Goal: Find specific page/section

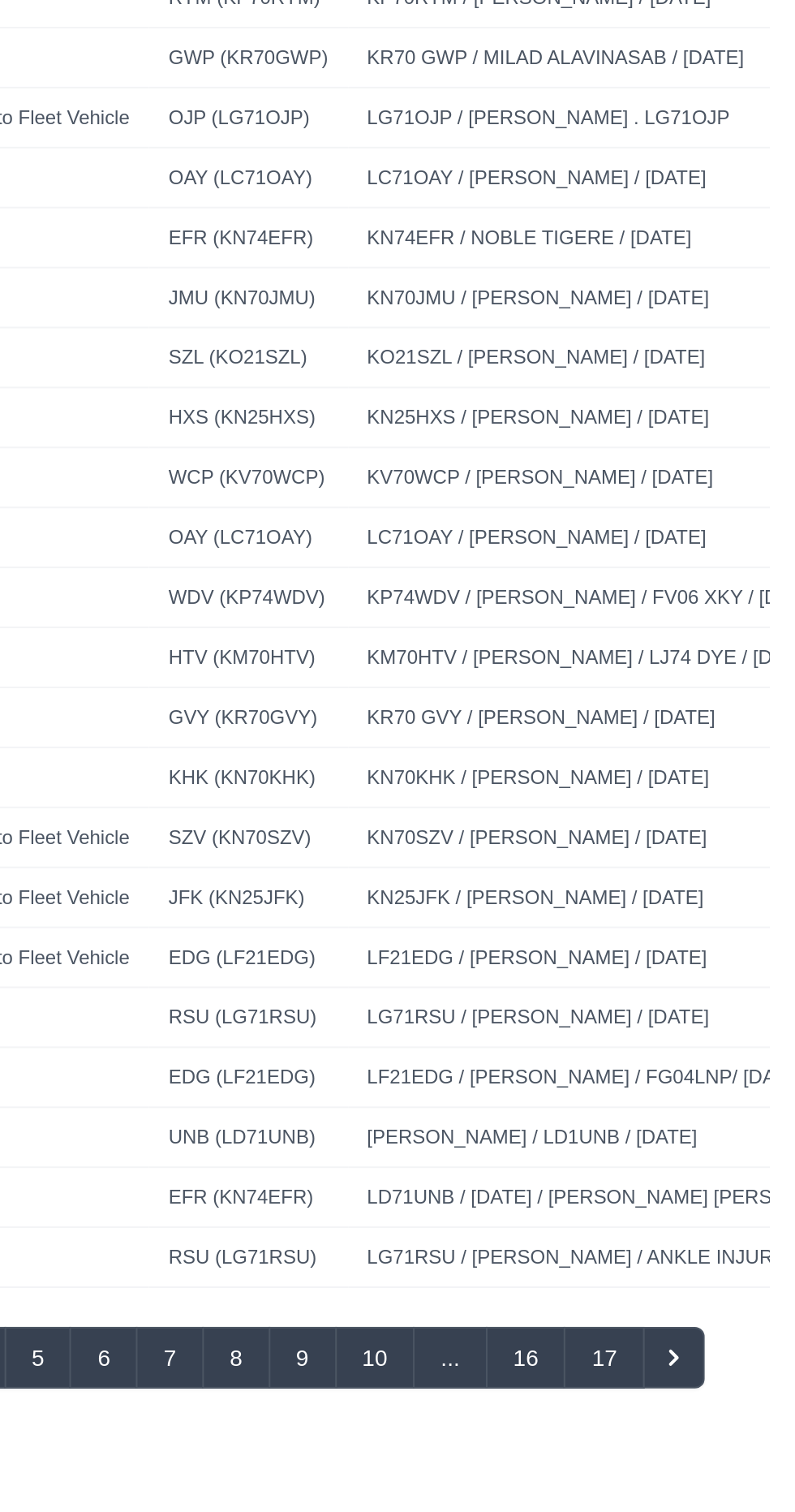
click at [563, 982] on button "9" at bounding box center [562, 984] width 34 height 31
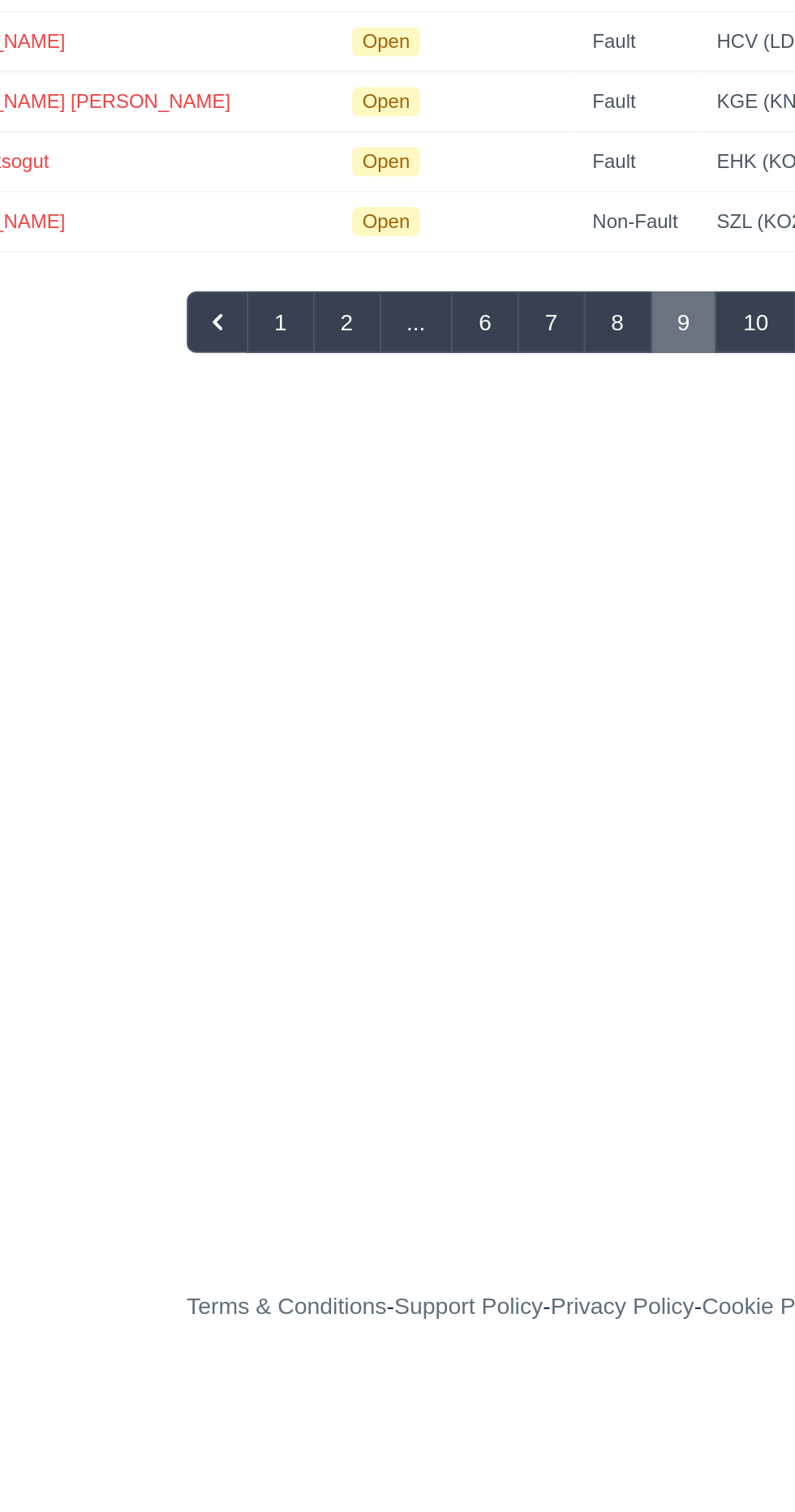
click at [459, 981] on button "8" at bounding box center [450, 984] width 34 height 31
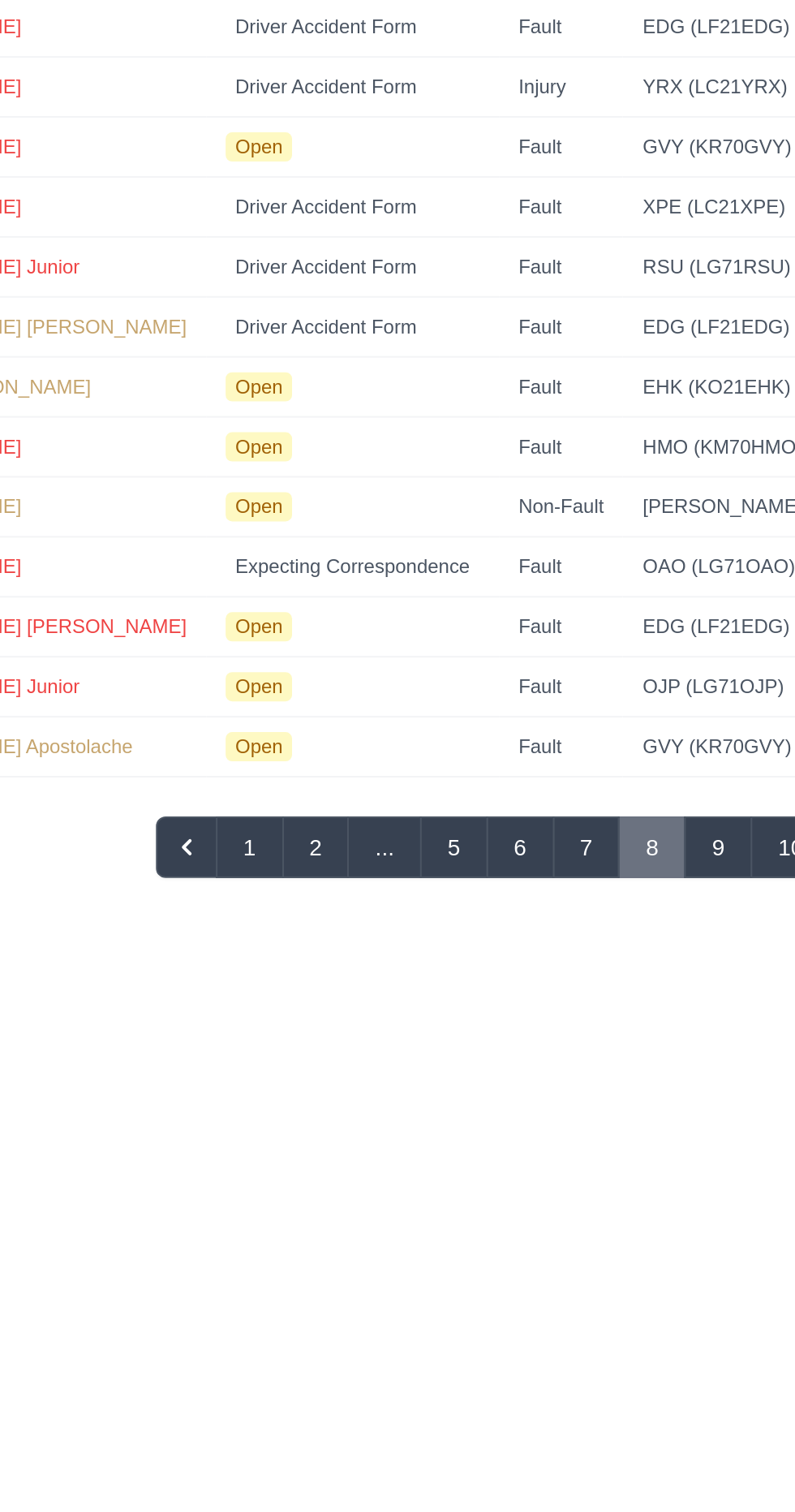
click at [470, 970] on button "7" at bounding box center [456, 984] width 34 height 31
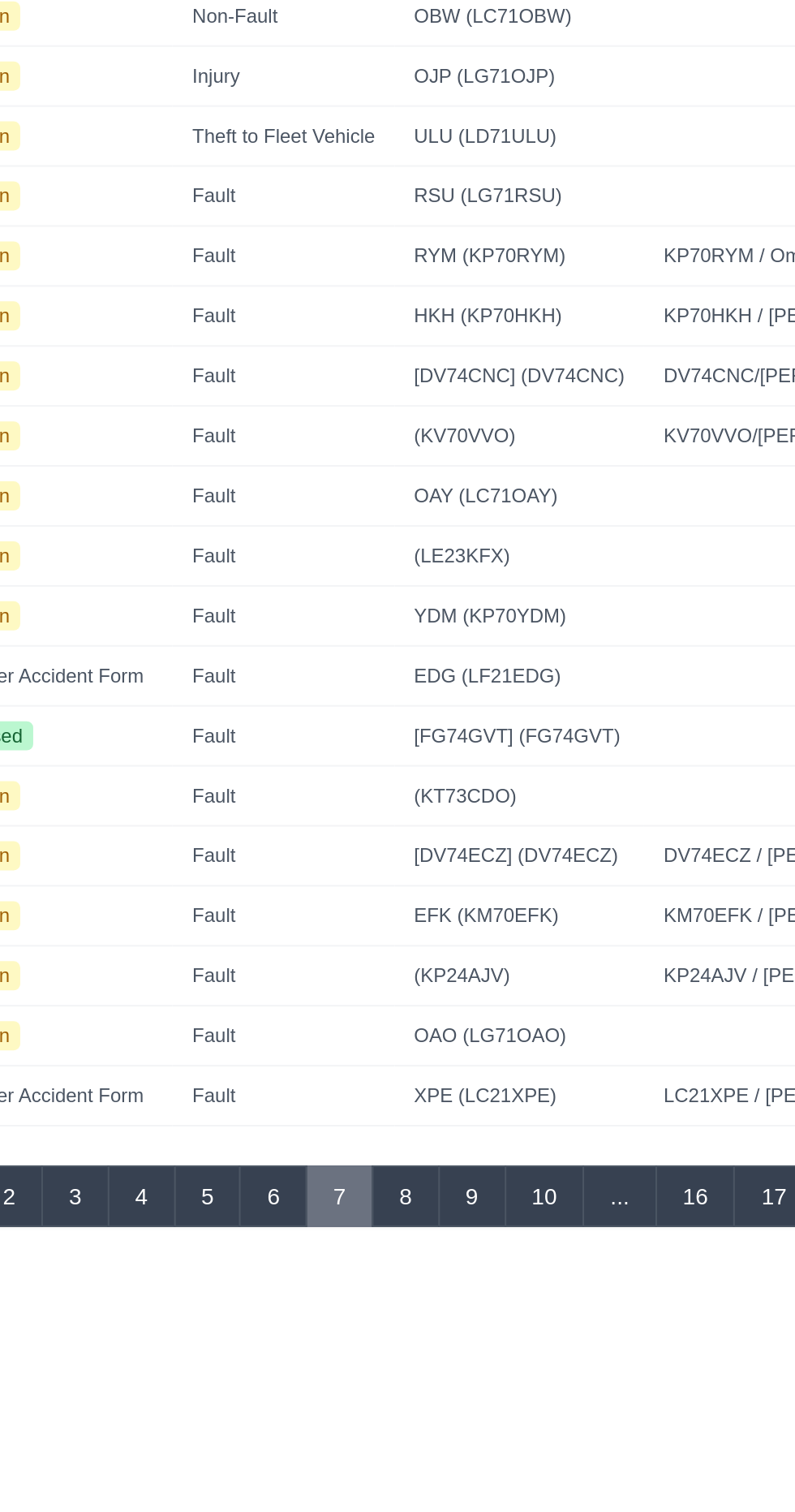
click at [472, 976] on button "6" at bounding box center [462, 984] width 34 height 31
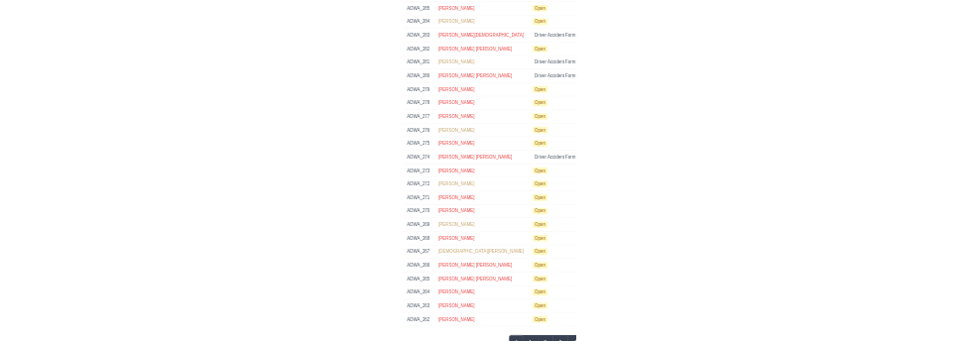
scroll to position [214, 0]
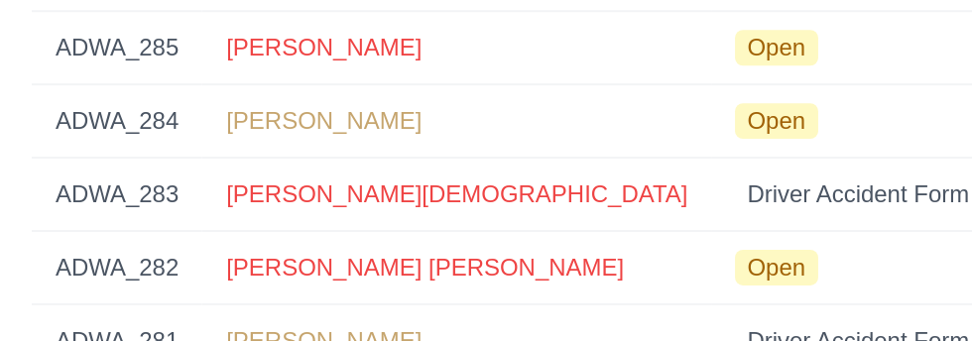
click at [503, 274] on td "Fault" at bounding box center [592, 265] width 179 height 37
click at [503, 268] on td "Fault" at bounding box center [592, 265] width 179 height 37
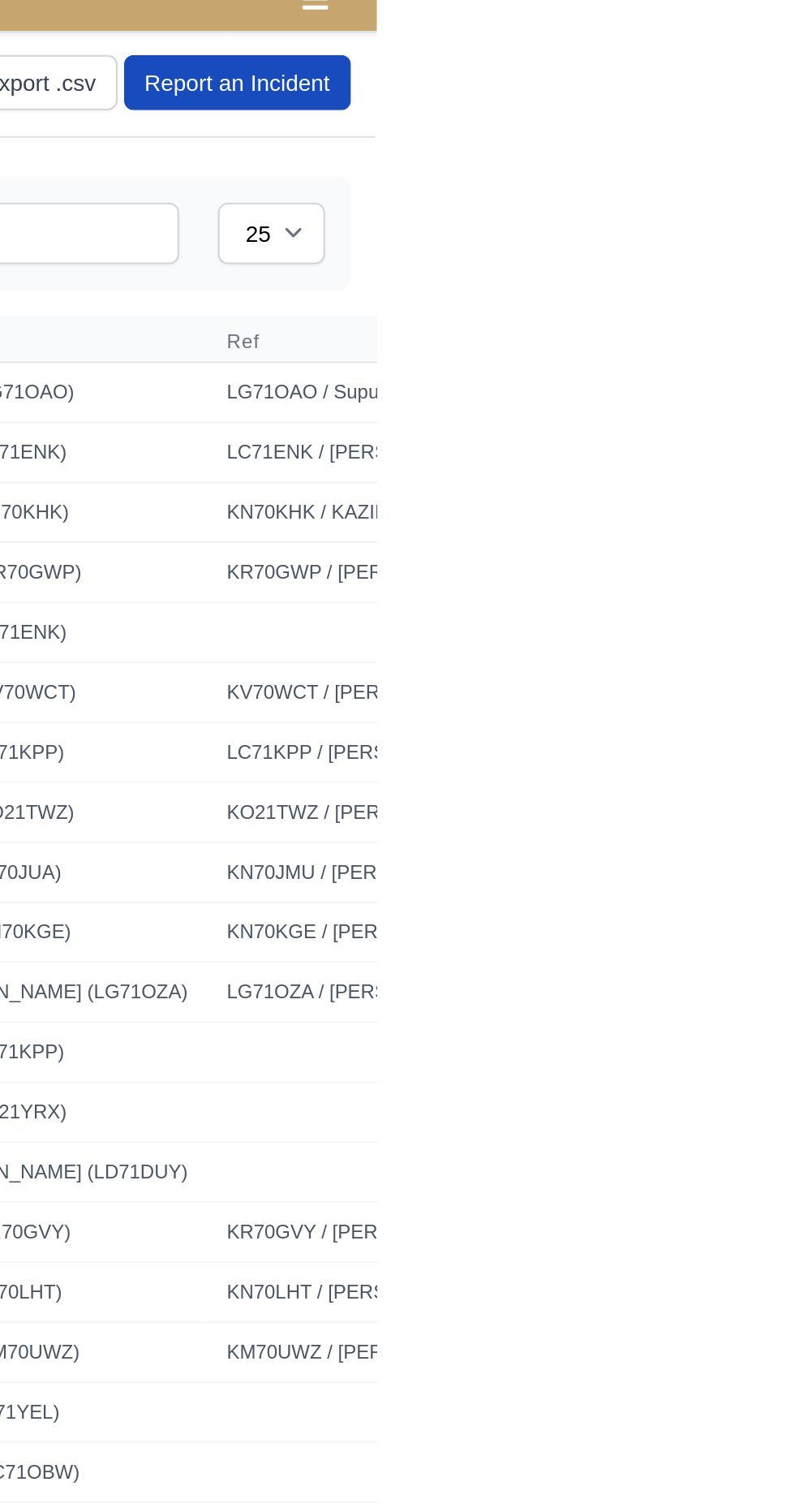
scroll to position [0, 0]
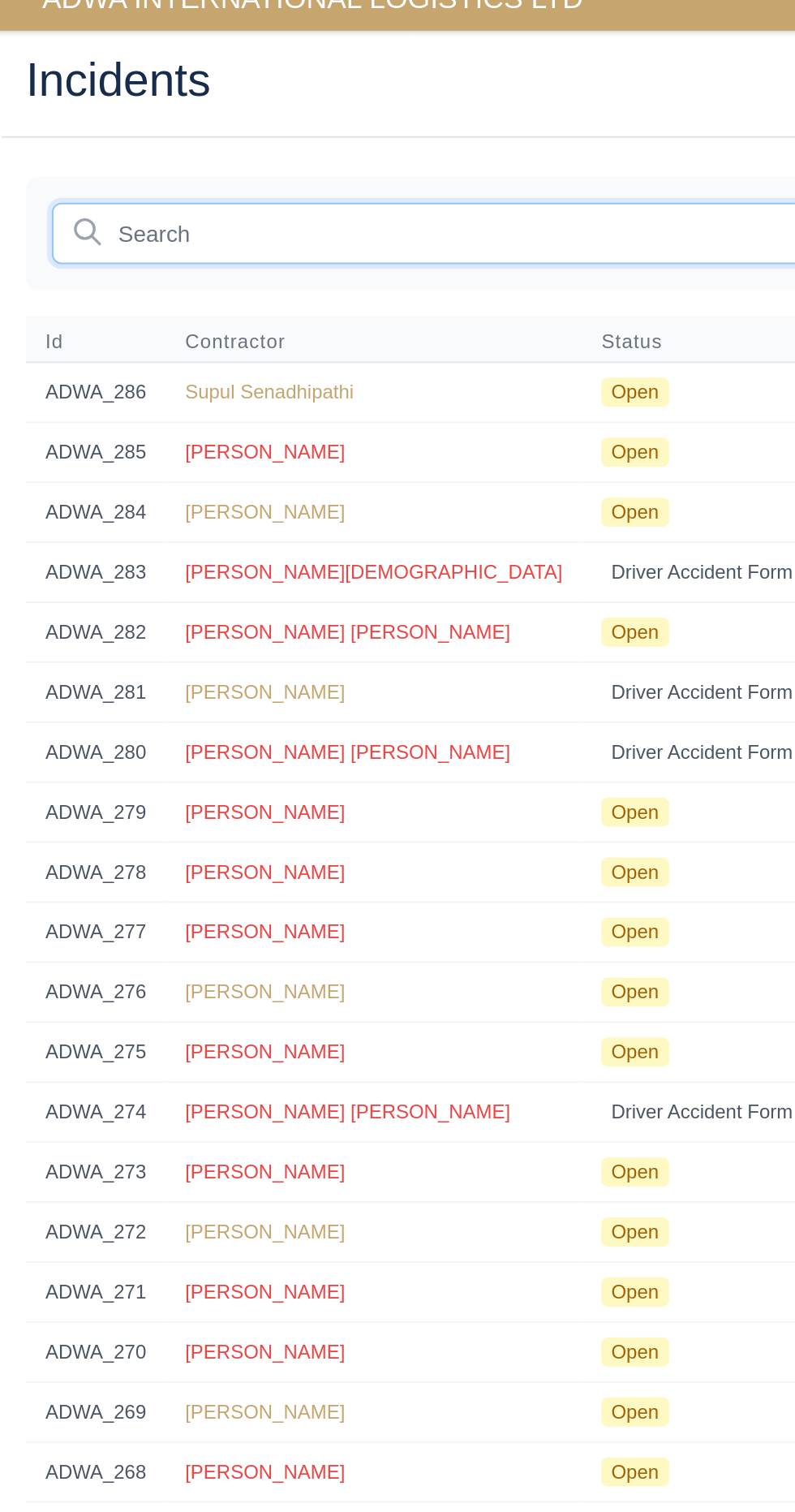
click at [266, 137] on input "text" at bounding box center [362, 133] width 671 height 31
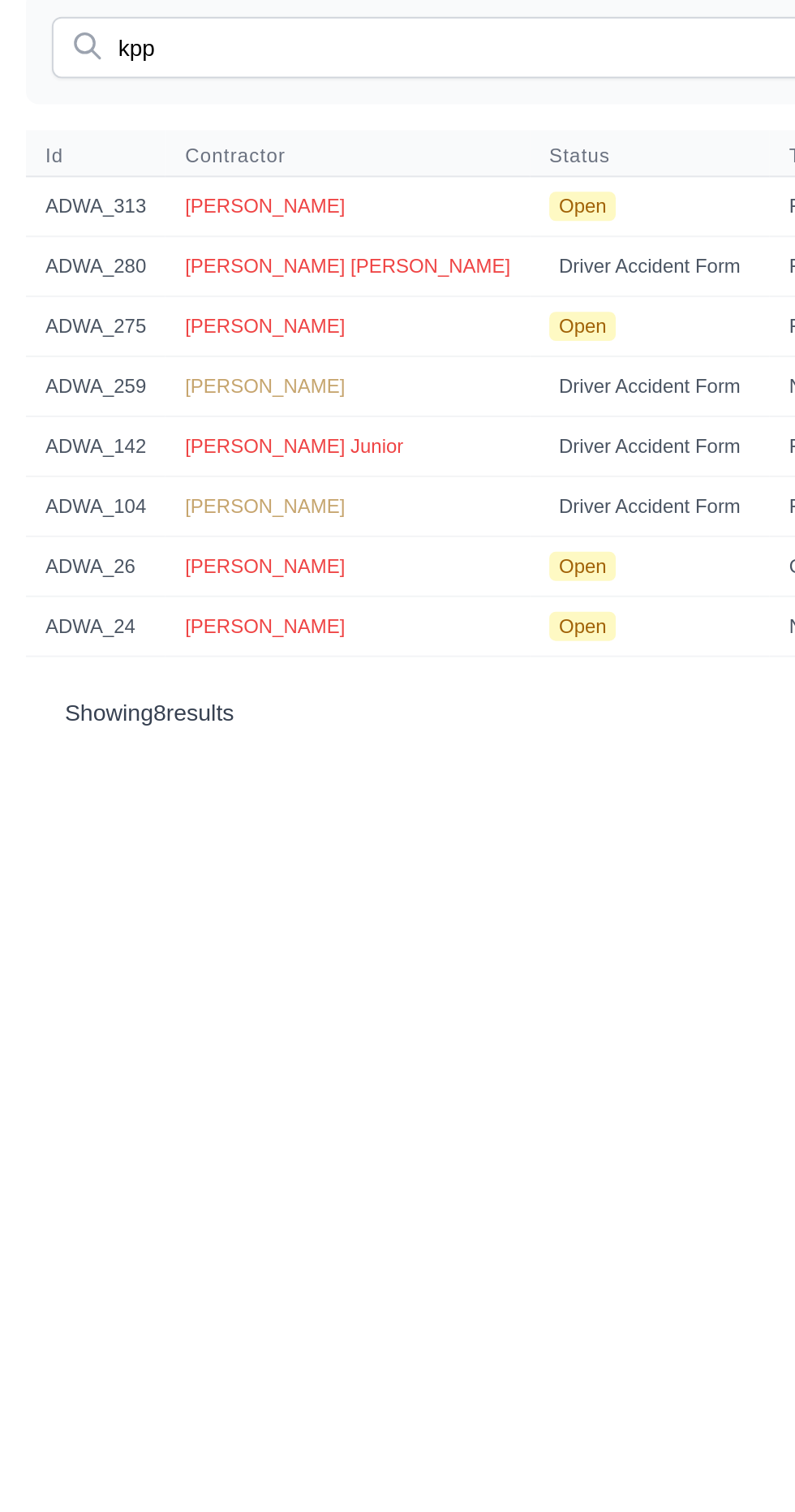
type input "kpp"
click at [136, 270] on span "[PERSON_NAME]" at bounding box center [132, 272] width 80 height 11
